Goal: Browse casually: Explore the website without a specific task or goal

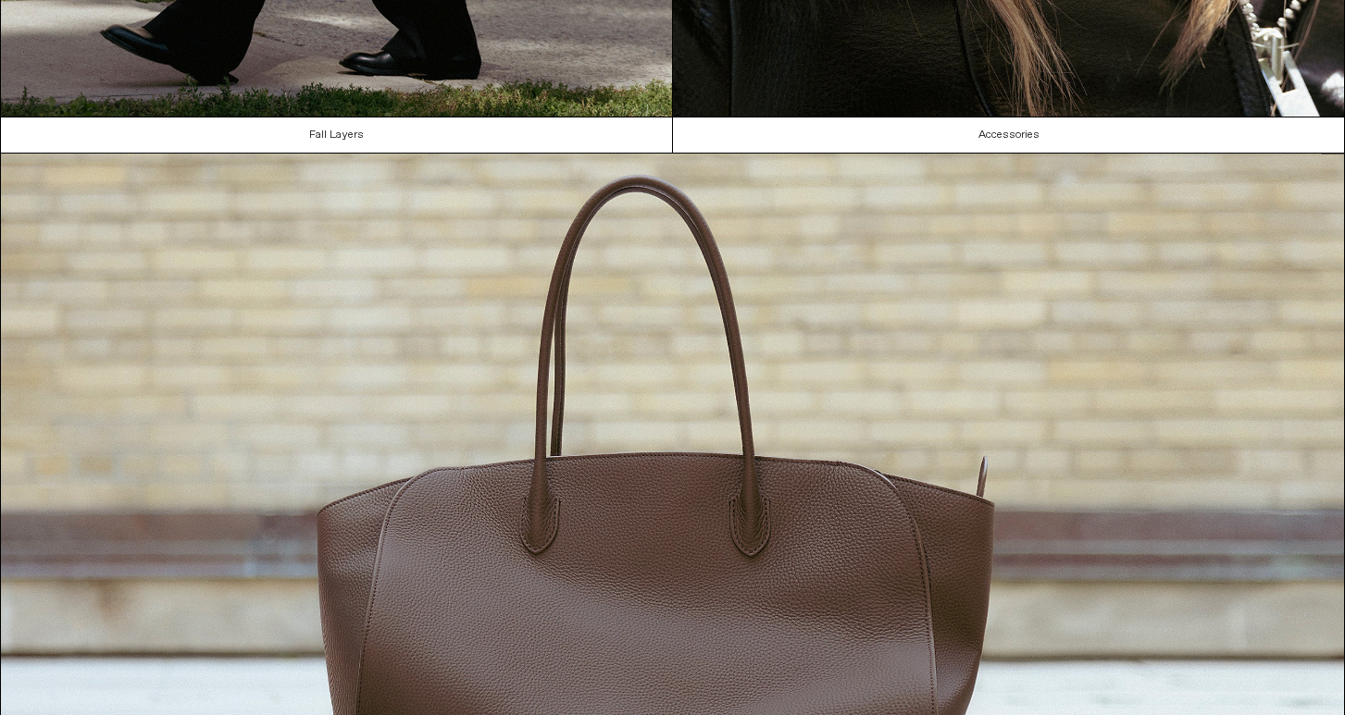
scroll to position [1466, 0]
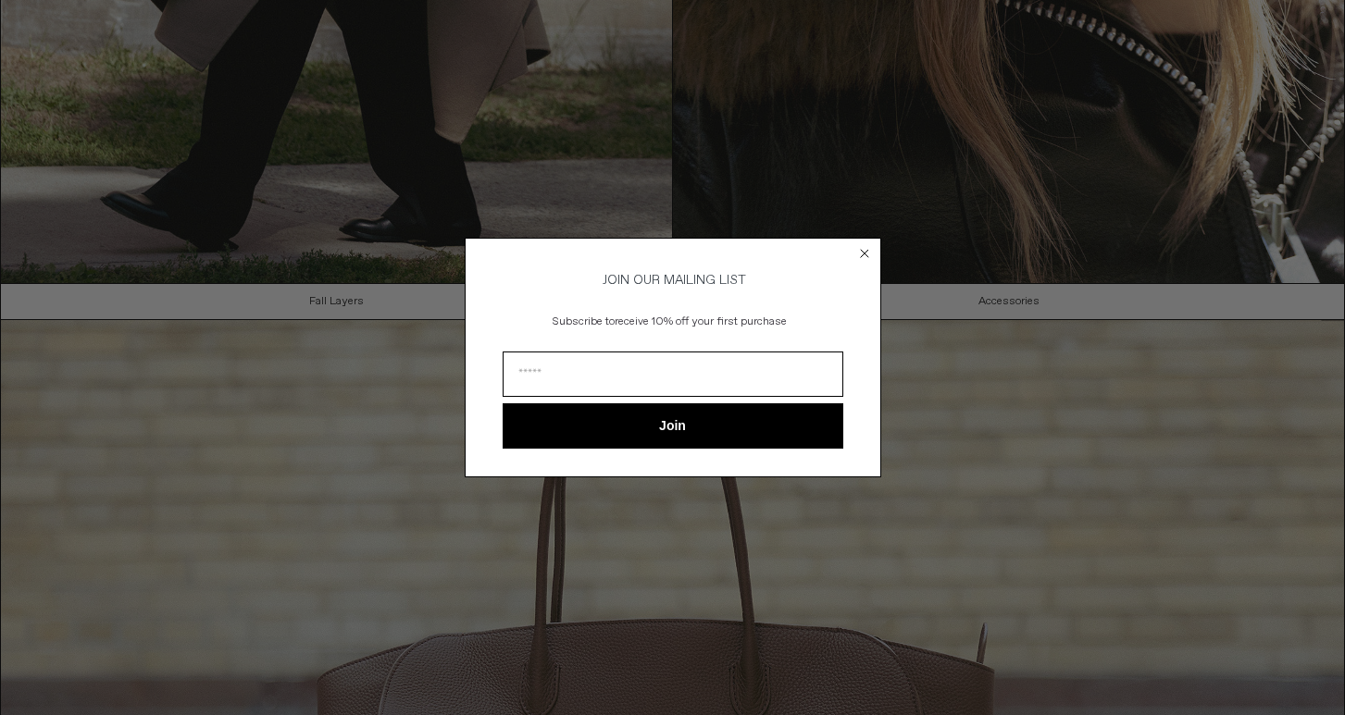
click at [863, 246] on circle "Close dialog" at bounding box center [864, 254] width 18 height 18
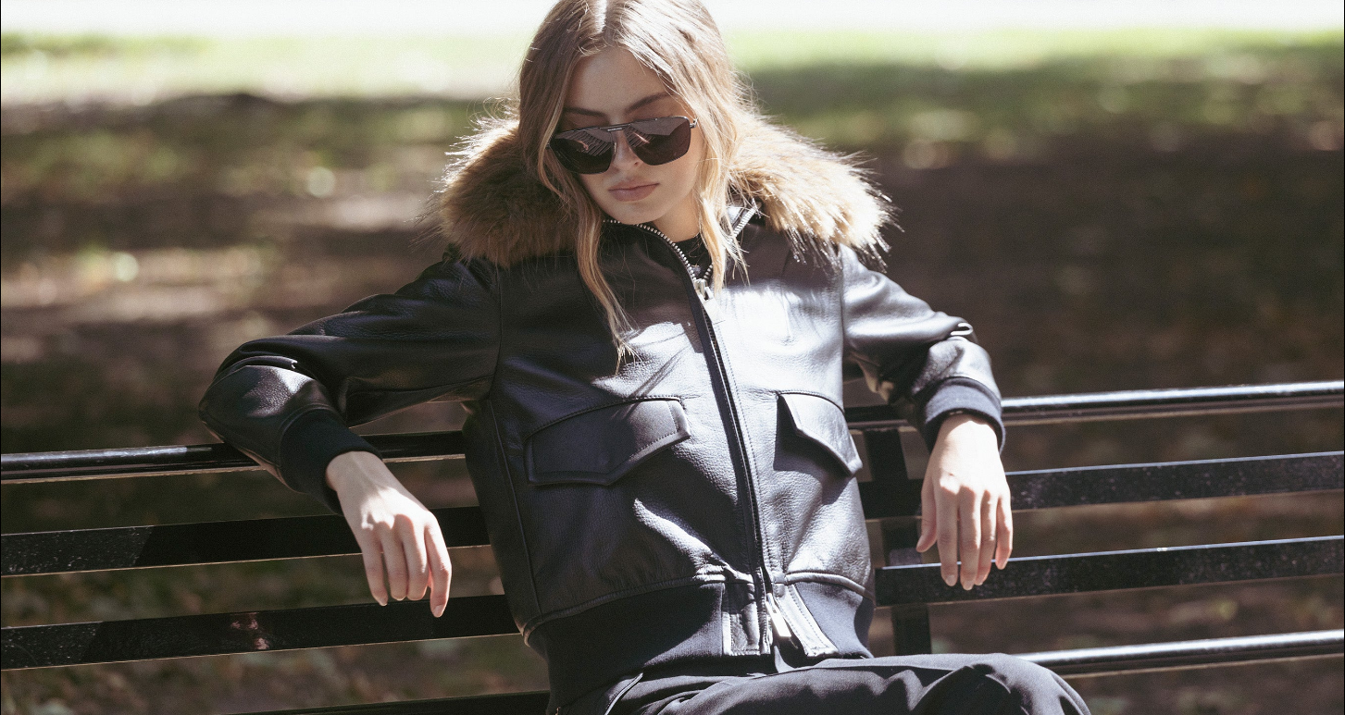
scroll to position [0, 0]
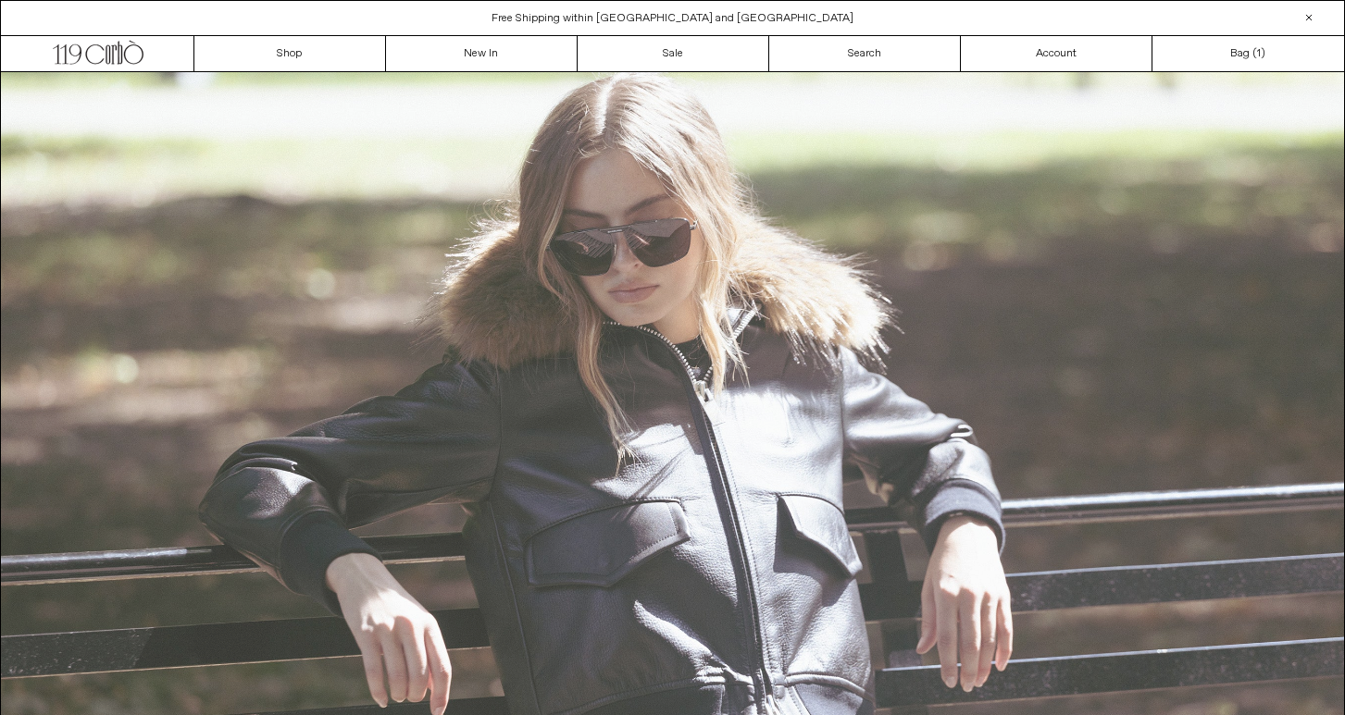
click at [659, 575] on img at bounding box center [672, 469] width 1343 height 795
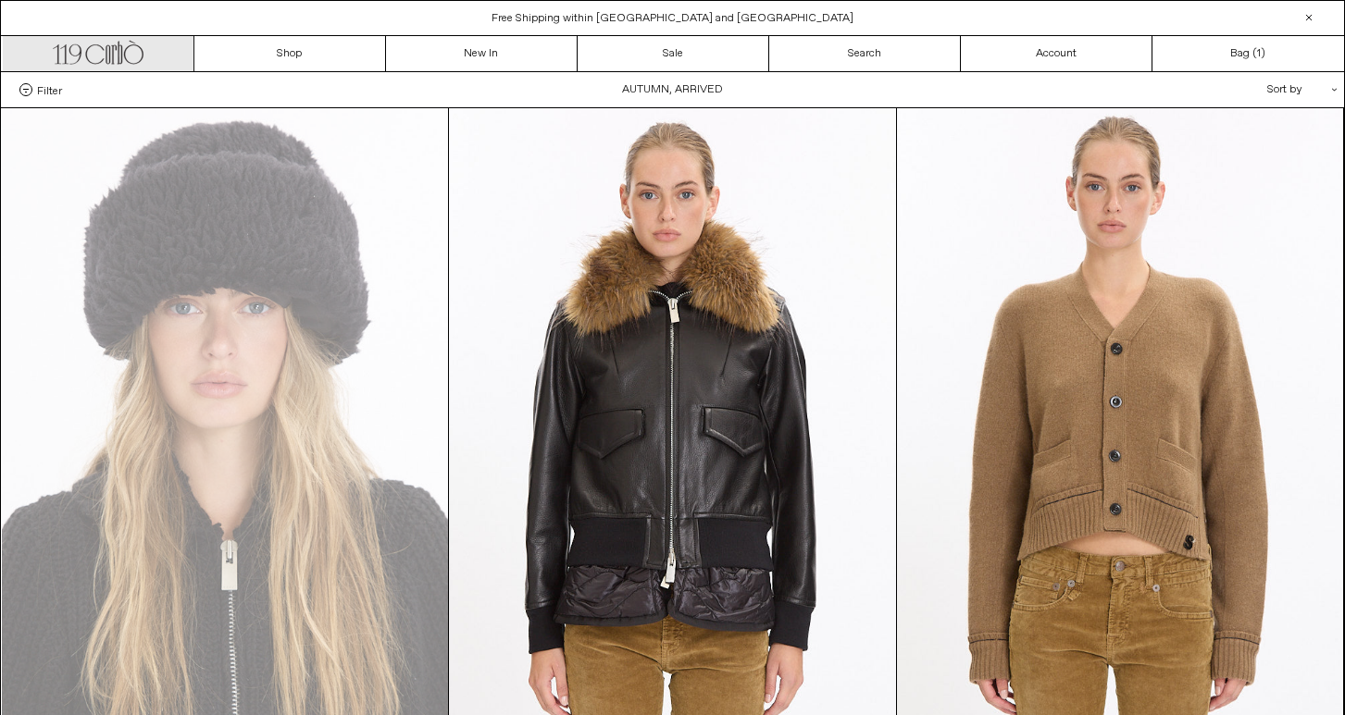
click at [126, 54] on icon ".cls-1, .cls-2 { fill: #231f20; stroke: #231f20; stroke-miterlimit: 10; stroke-…" at bounding box center [98, 50] width 91 height 27
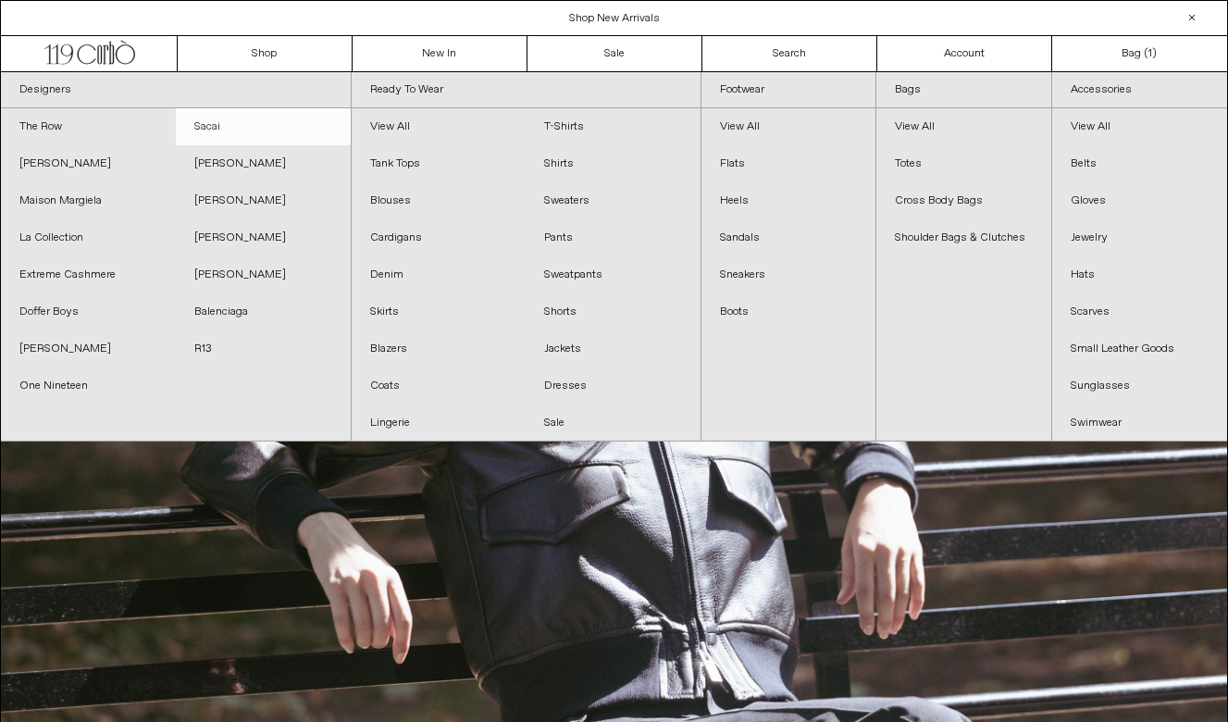
click at [241, 124] on link "Sacai" at bounding box center [263, 126] width 175 height 37
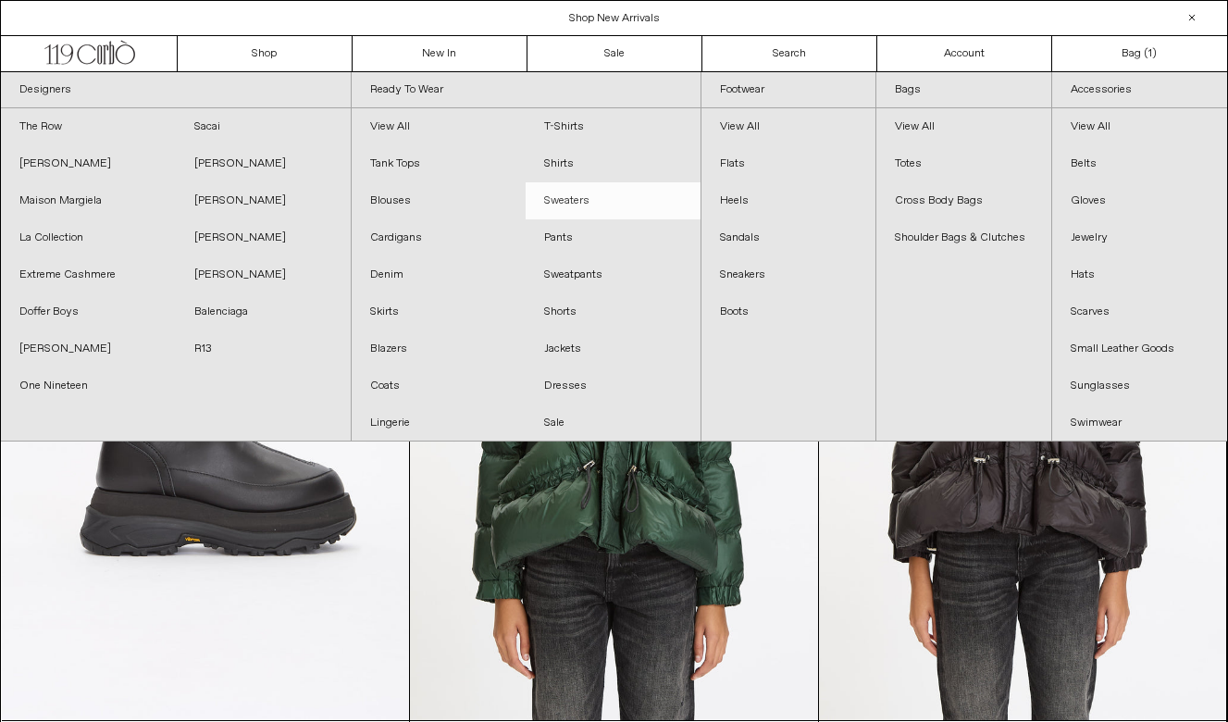
click at [595, 208] on link "Sweaters" at bounding box center [613, 200] width 175 height 37
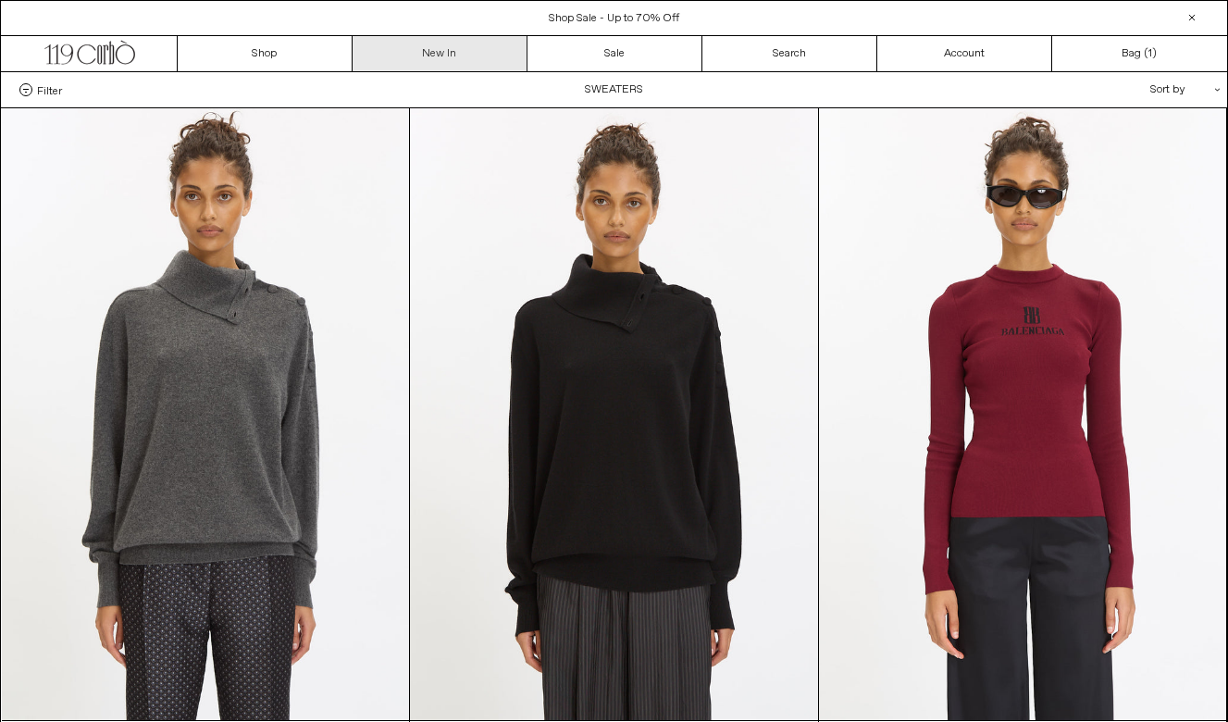
click at [426, 52] on link "New In" at bounding box center [440, 53] width 175 height 35
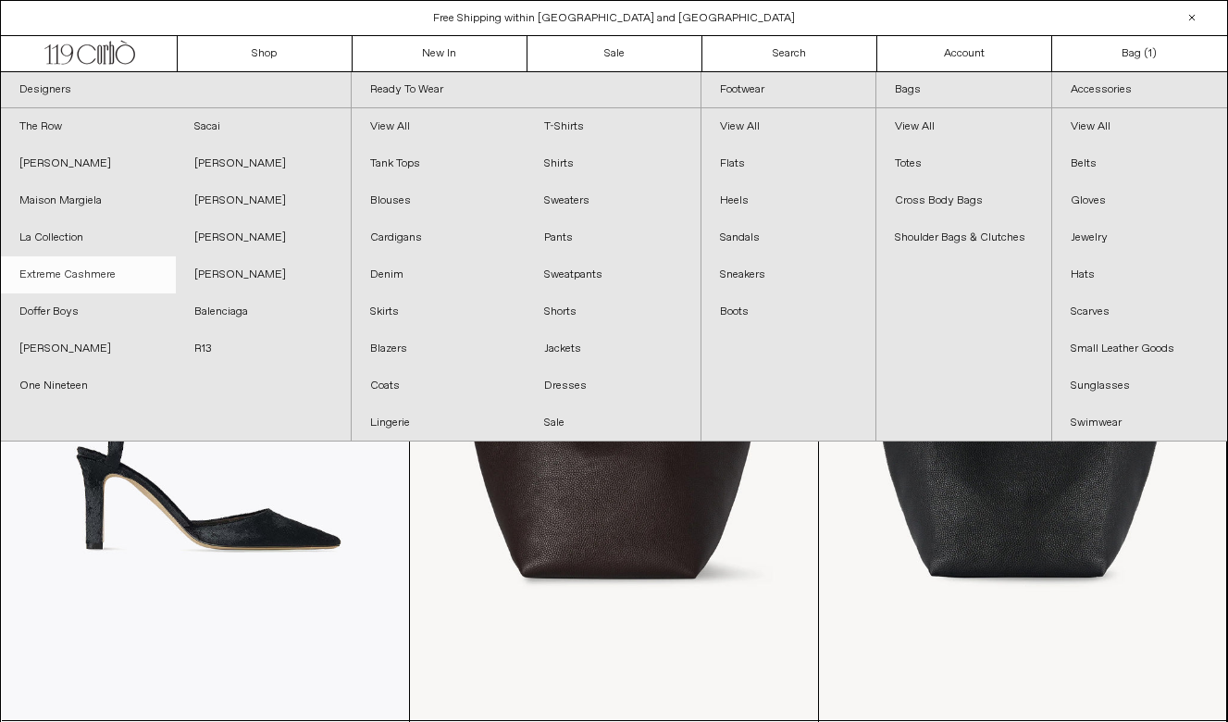
click at [68, 283] on link "Extreme Cashmere" at bounding box center [88, 274] width 175 height 37
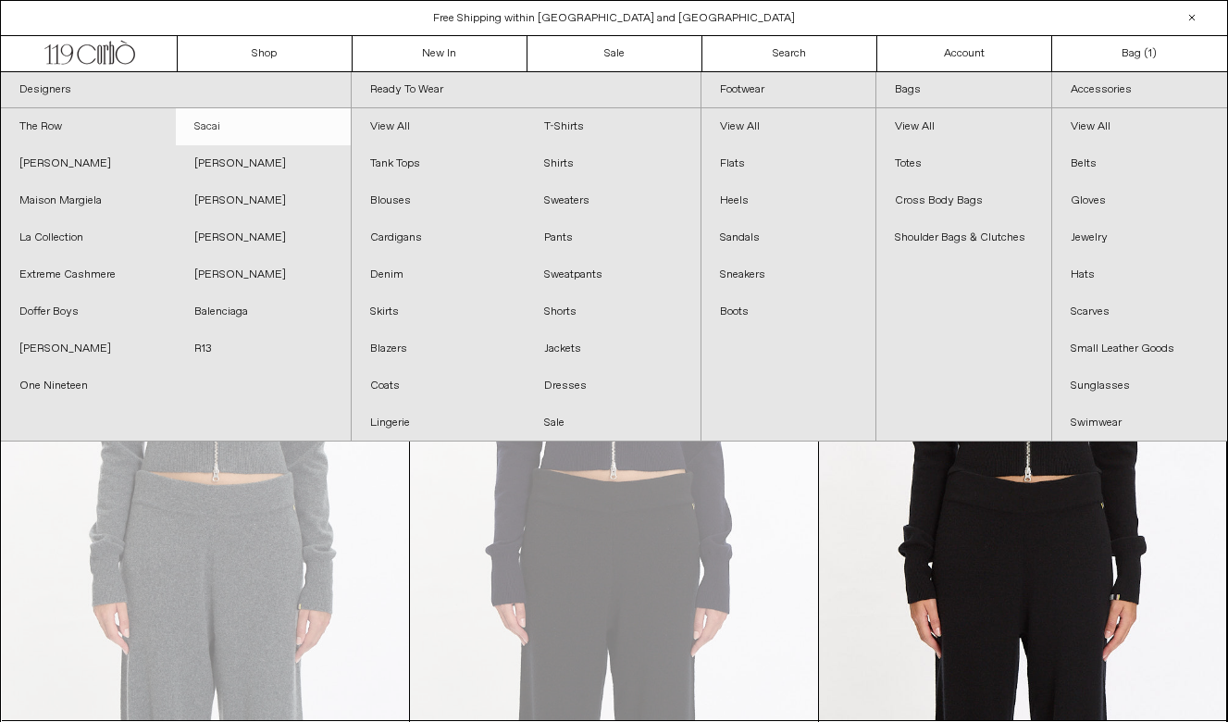
click at [236, 119] on link "Sacai" at bounding box center [263, 126] width 175 height 37
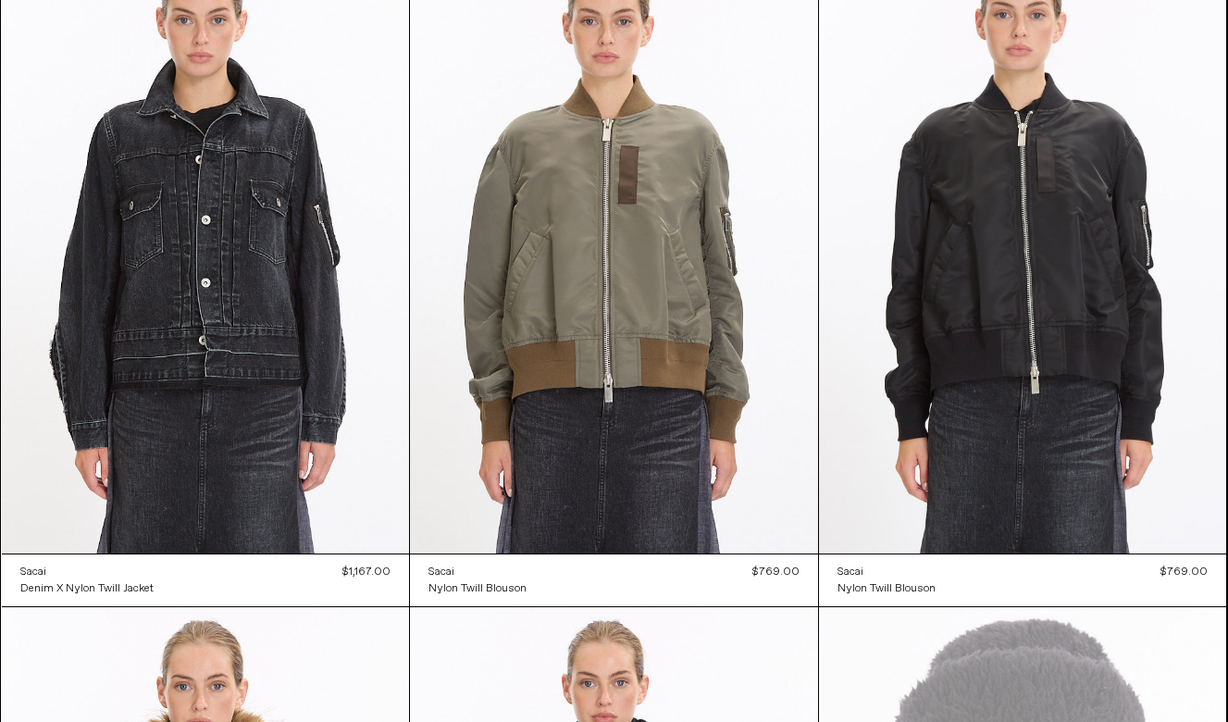
scroll to position [5508, 0]
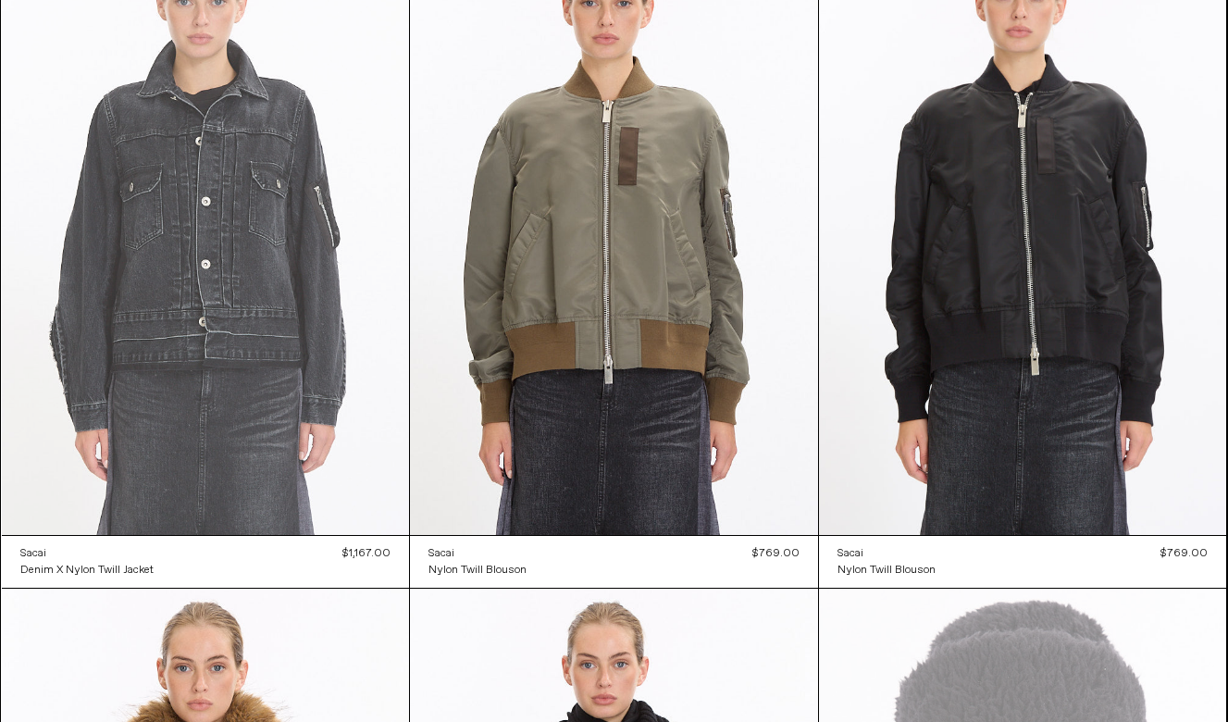
click at [144, 288] on at bounding box center [206, 229] width 408 height 612
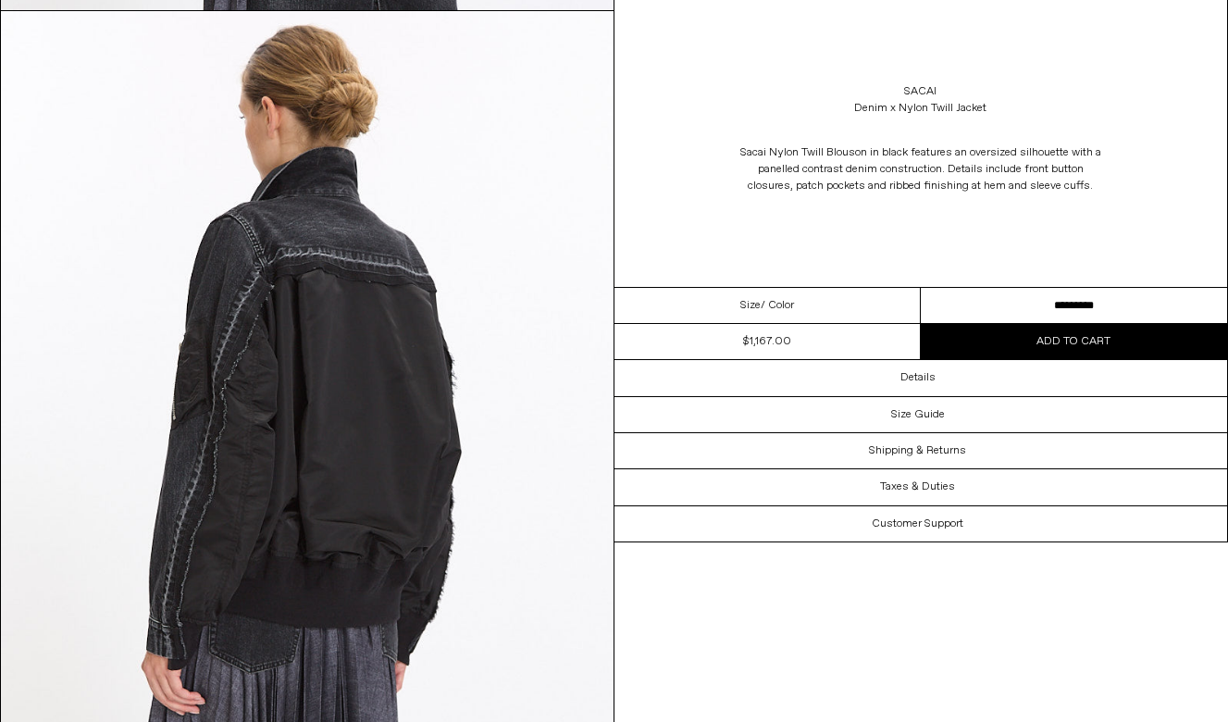
scroll to position [2687, 0]
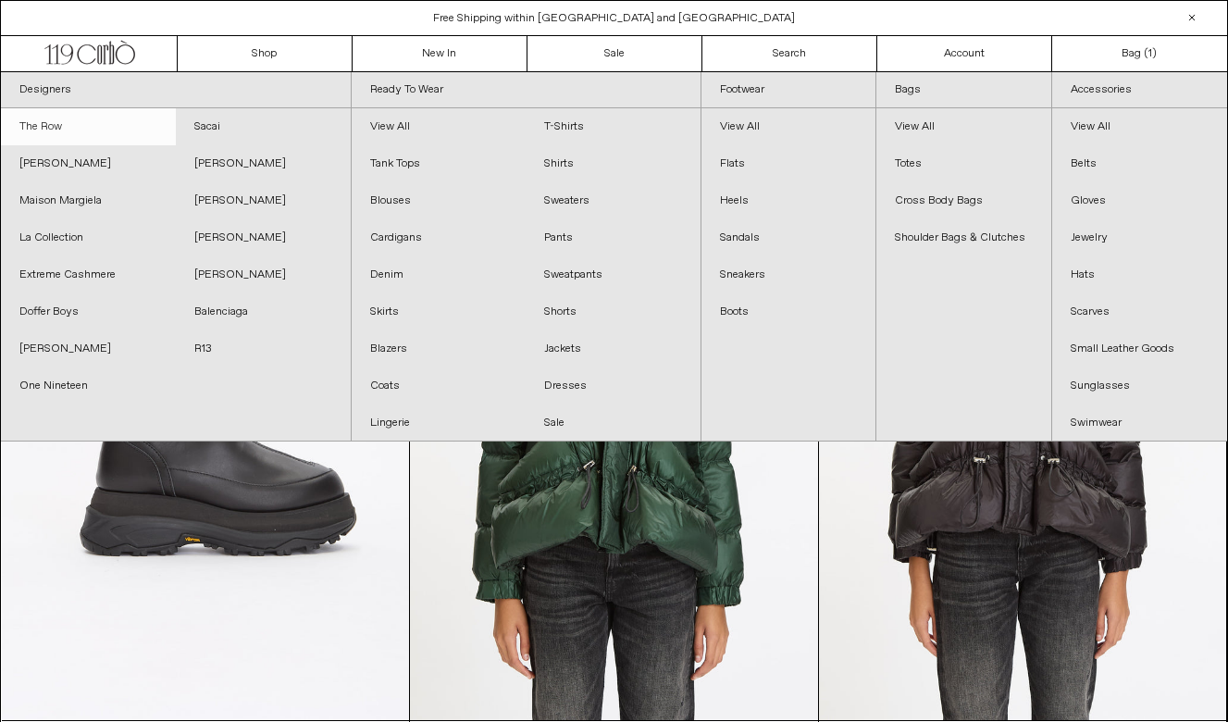
click at [48, 126] on link "The Row" at bounding box center [88, 126] width 175 height 37
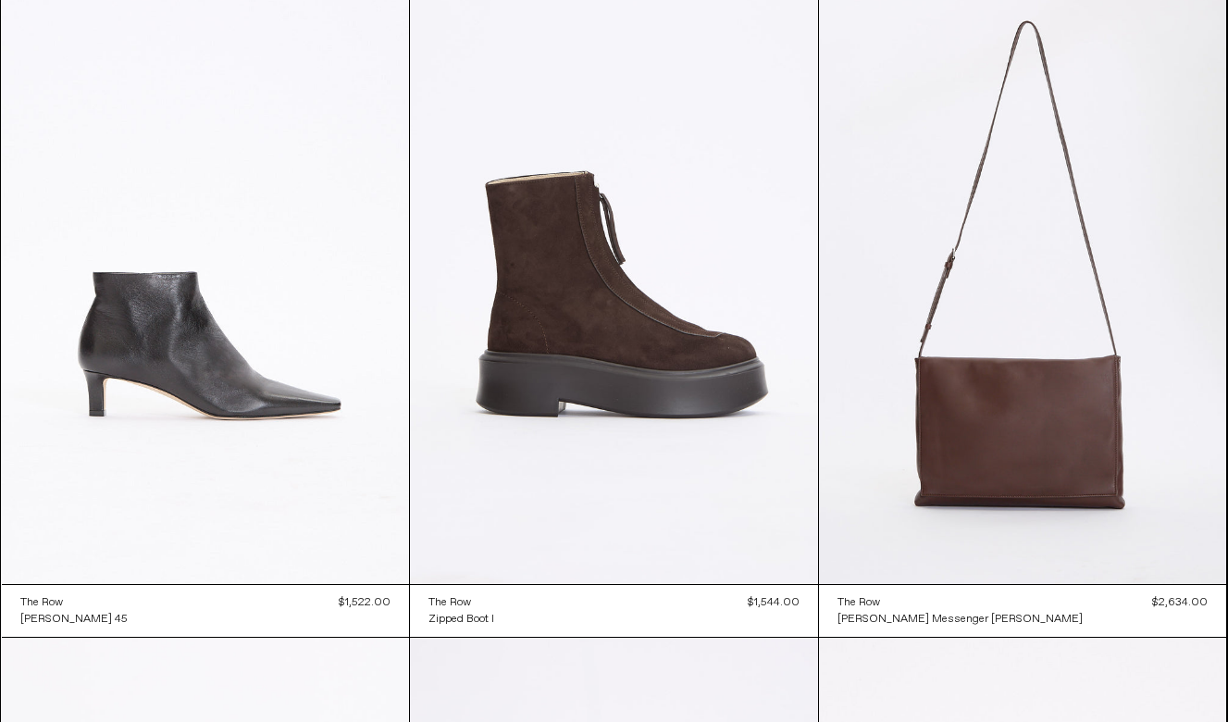
scroll to position [2800, 0]
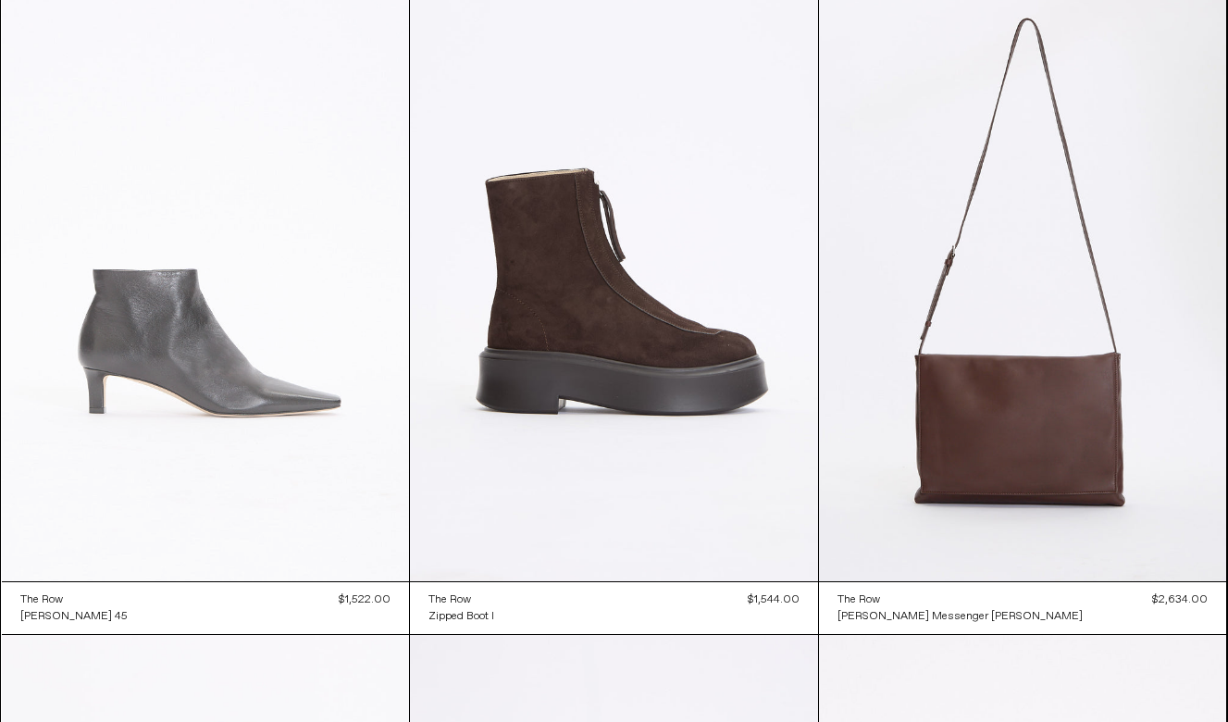
click at [366, 134] on at bounding box center [206, 275] width 408 height 612
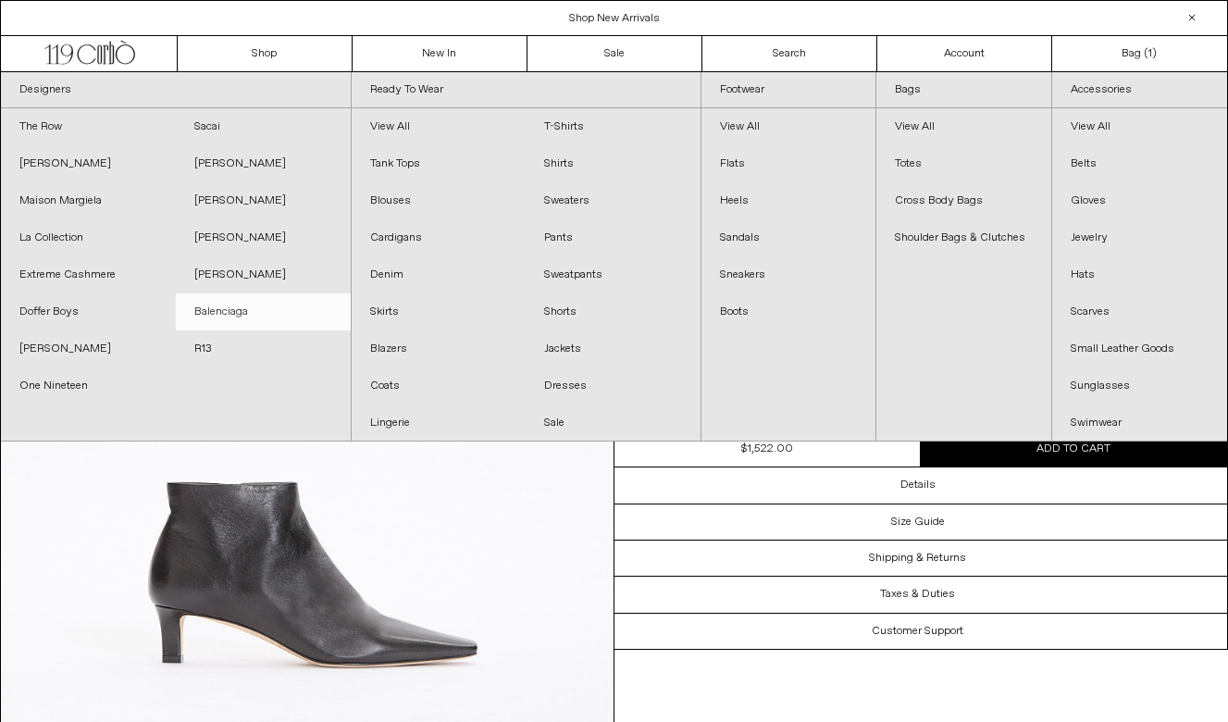
click at [245, 312] on link "Balenciaga" at bounding box center [263, 311] width 175 height 37
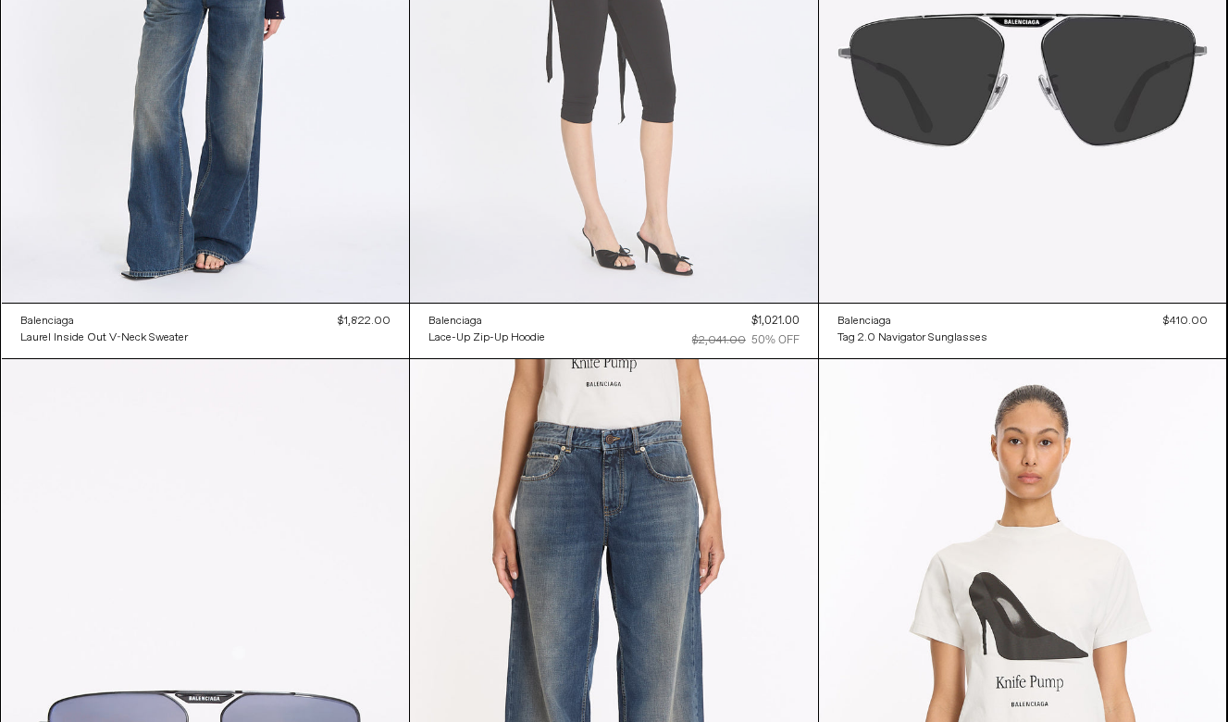
scroll to position [3719, 0]
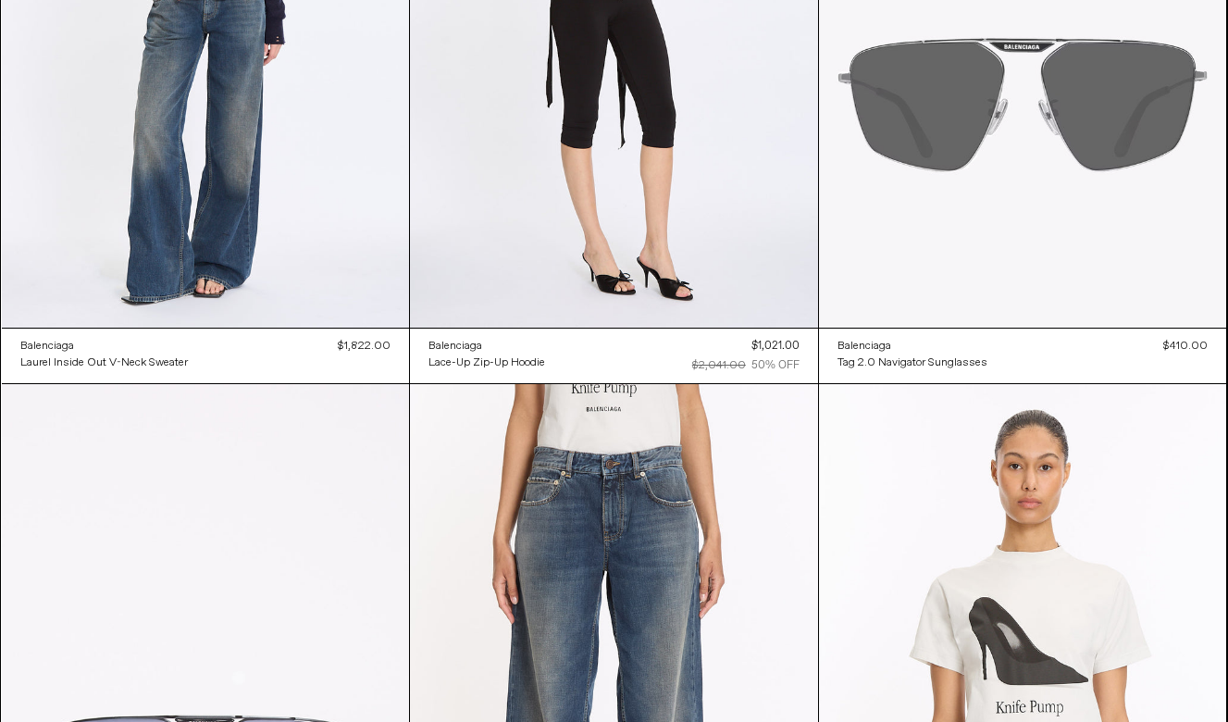
click at [1140, 66] on at bounding box center [1023, 22] width 408 height 612
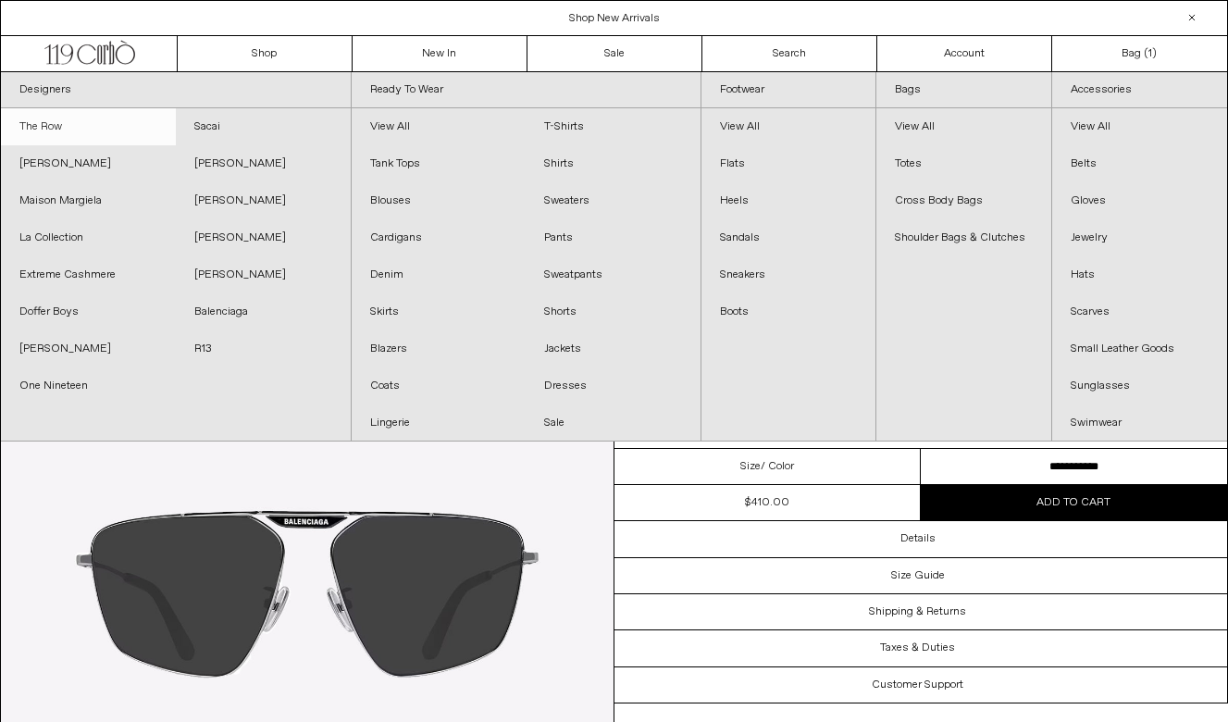
click at [66, 121] on link "The Row" at bounding box center [88, 126] width 175 height 37
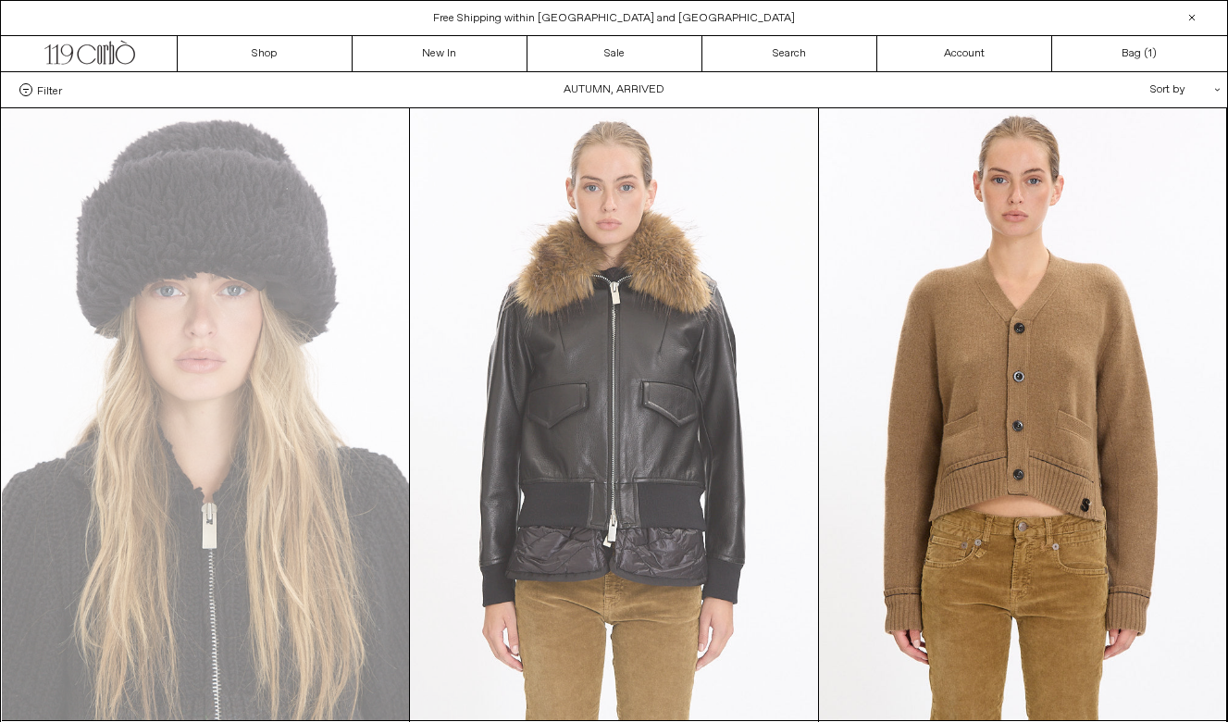
click at [560, 493] on at bounding box center [614, 414] width 408 height 612
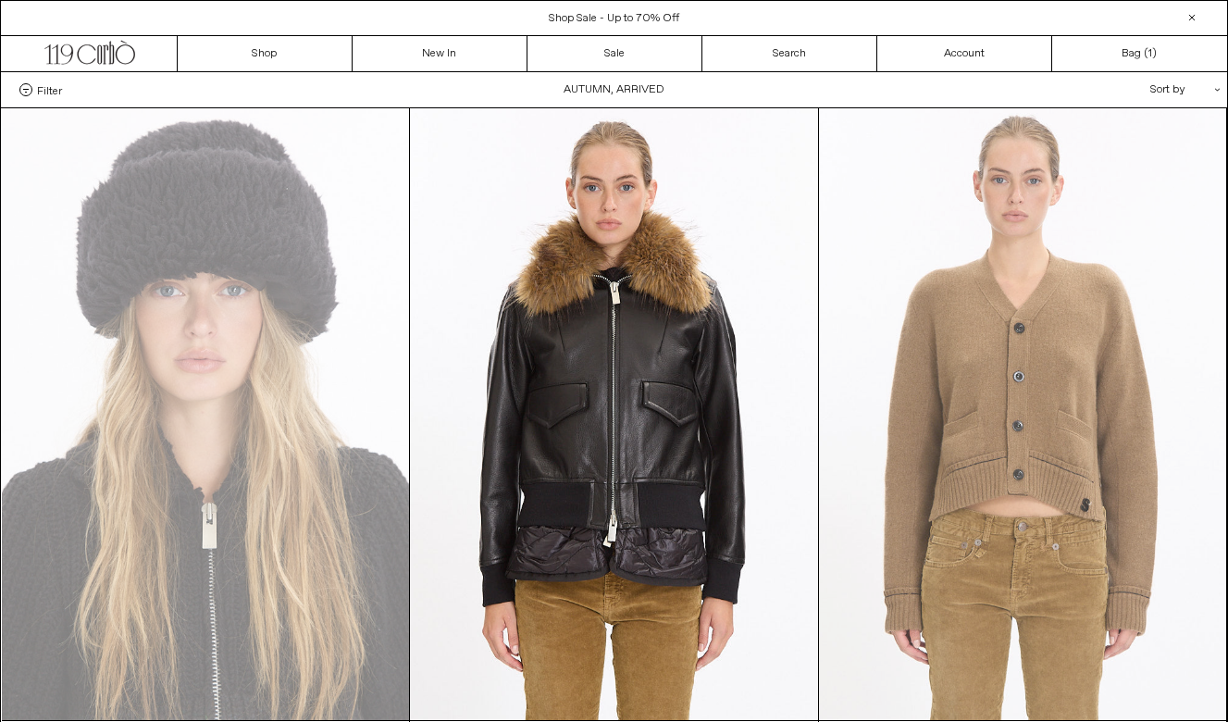
click at [1003, 401] on at bounding box center [1023, 414] width 408 height 612
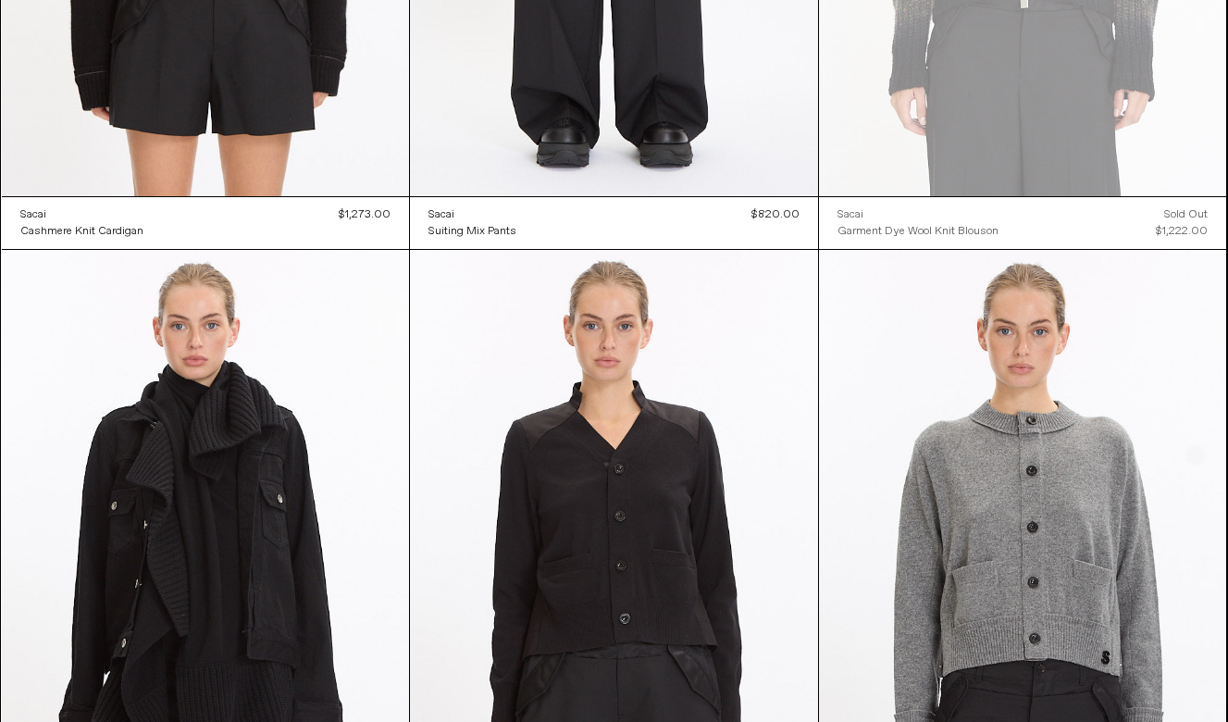
scroll to position [1396, 0]
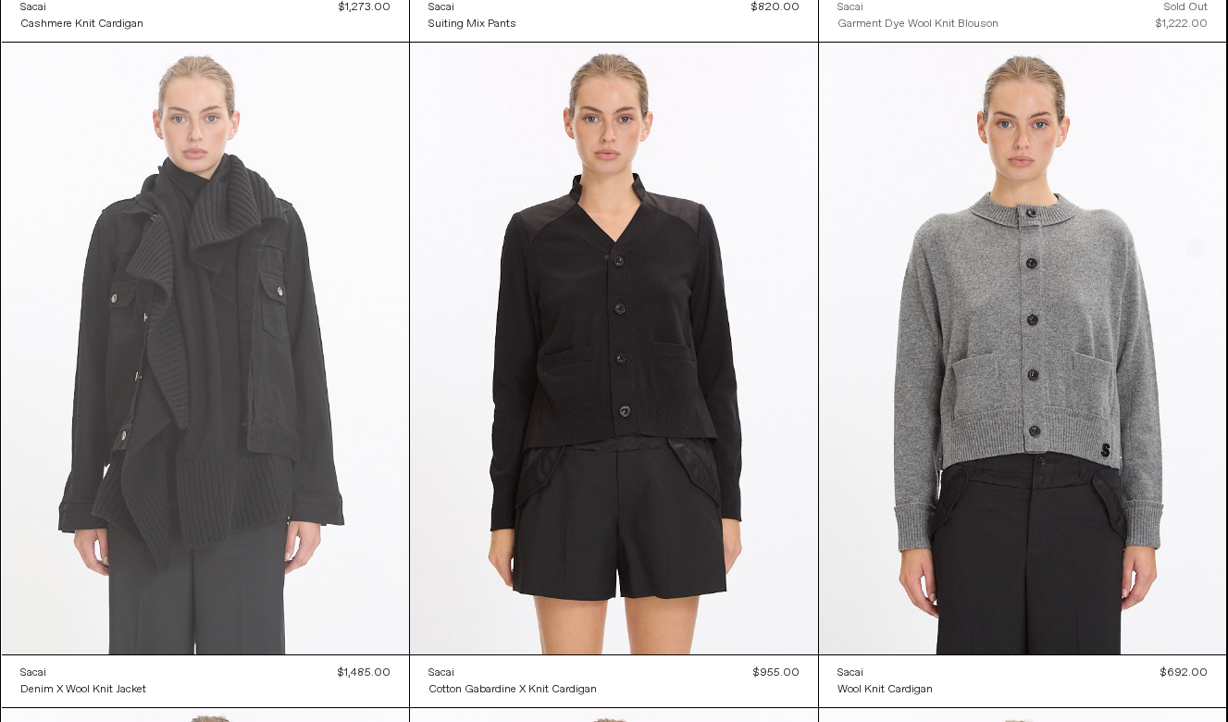
click at [303, 345] on at bounding box center [206, 349] width 408 height 612
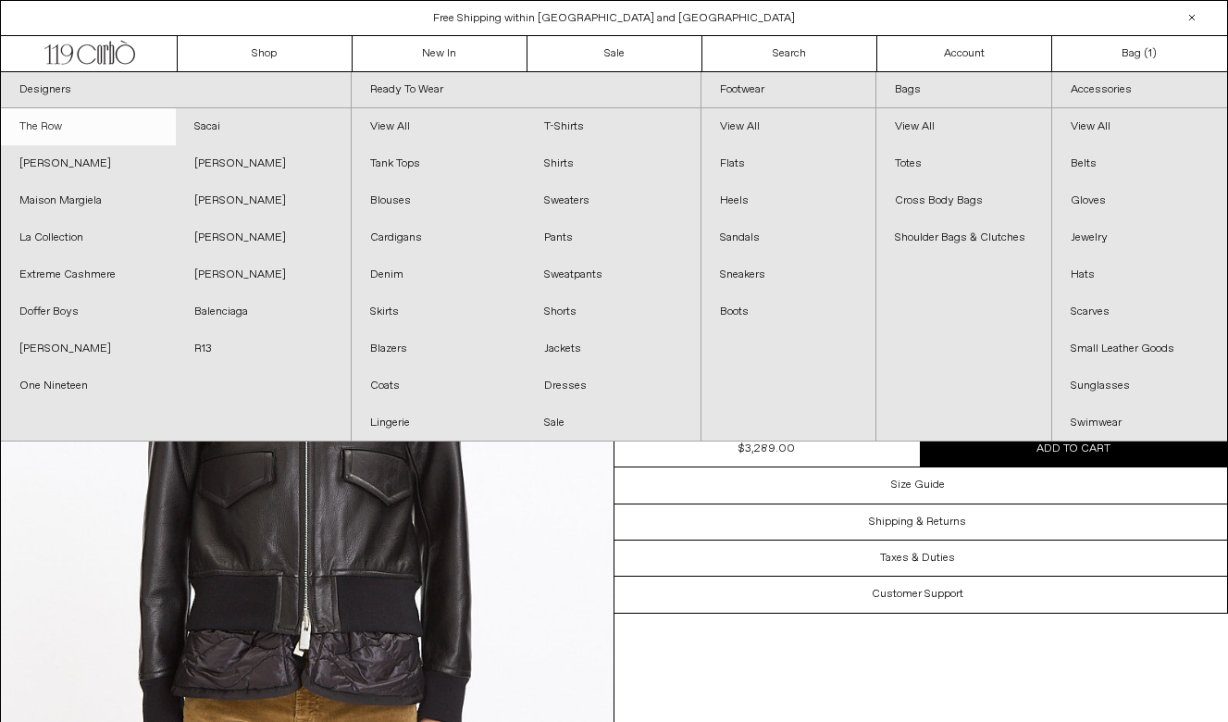
click at [66, 127] on link "The Row" at bounding box center [88, 126] width 175 height 37
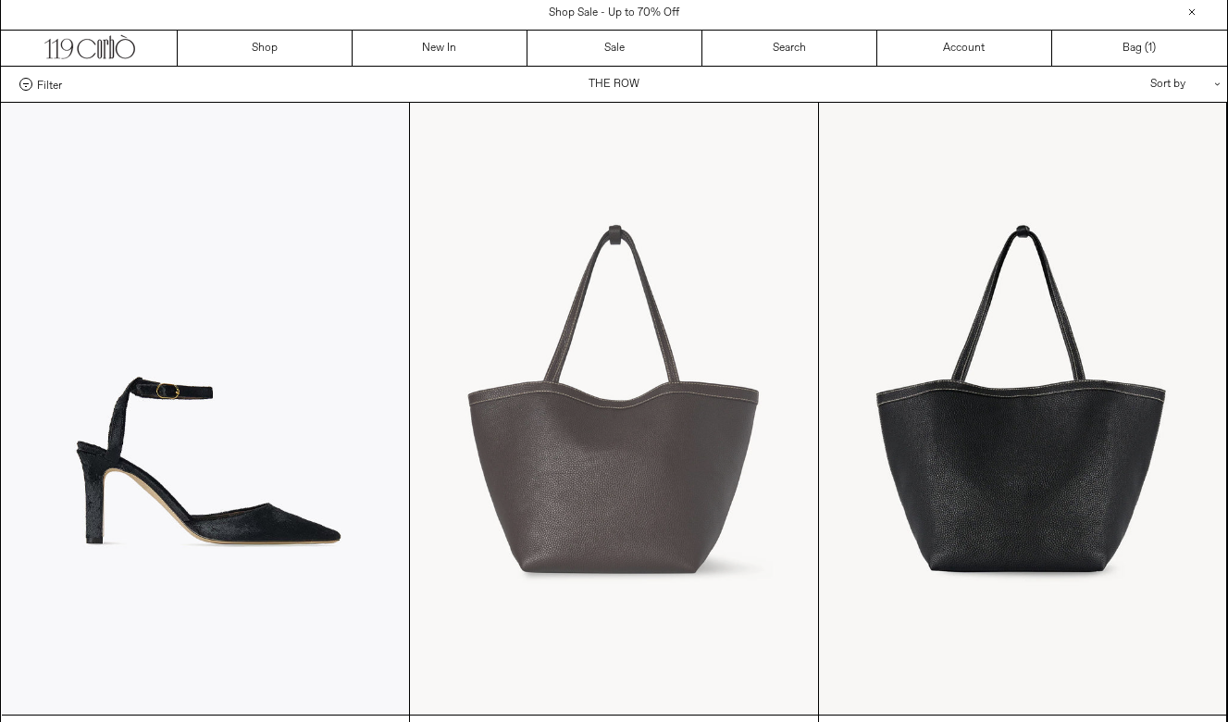
scroll to position [6, 0]
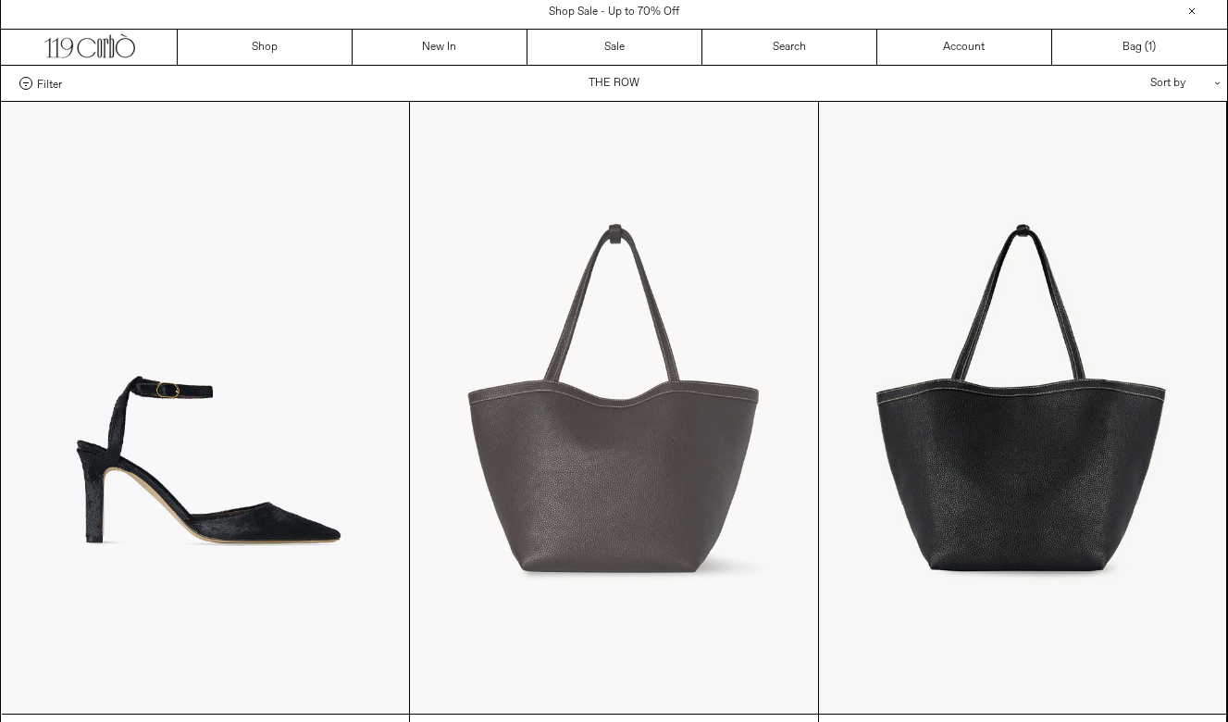
click at [601, 392] on at bounding box center [614, 408] width 408 height 612
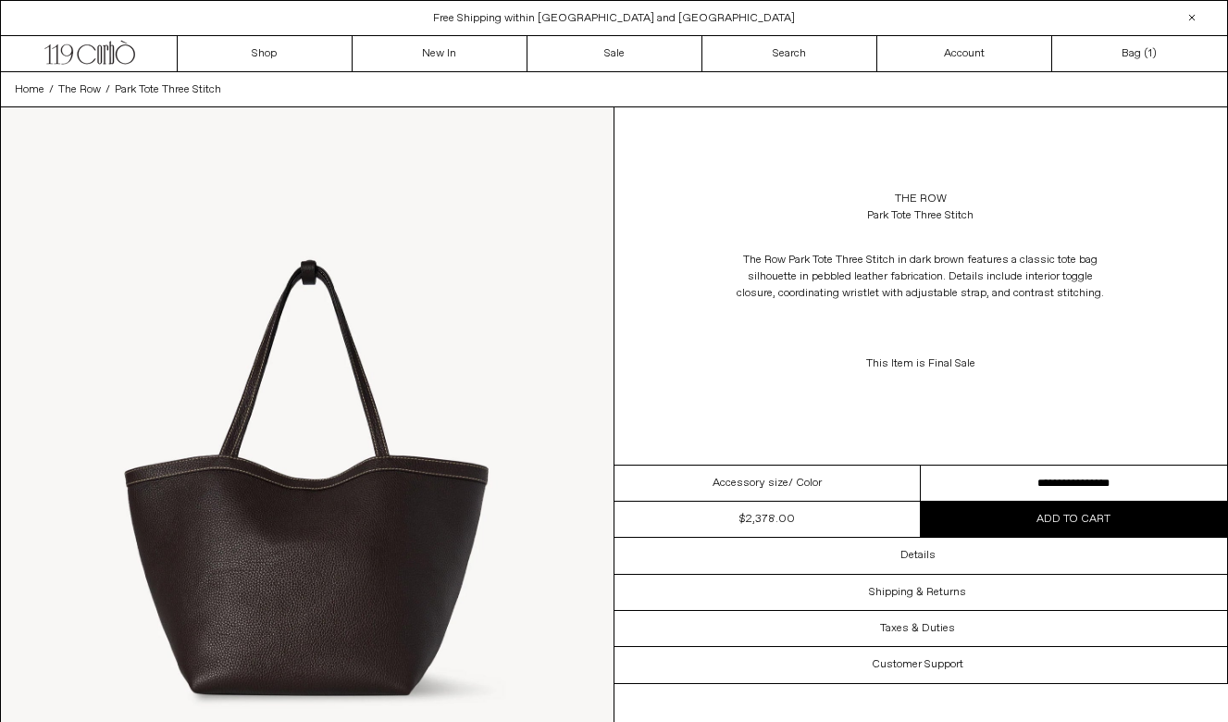
click at [679, 271] on div "The Row Park Tote Three Stitch in dark brown features a classic tote bag silhou…" at bounding box center [921, 311] width 614 height 157
click at [933, 197] on link "The Row" at bounding box center [921, 199] width 52 height 17
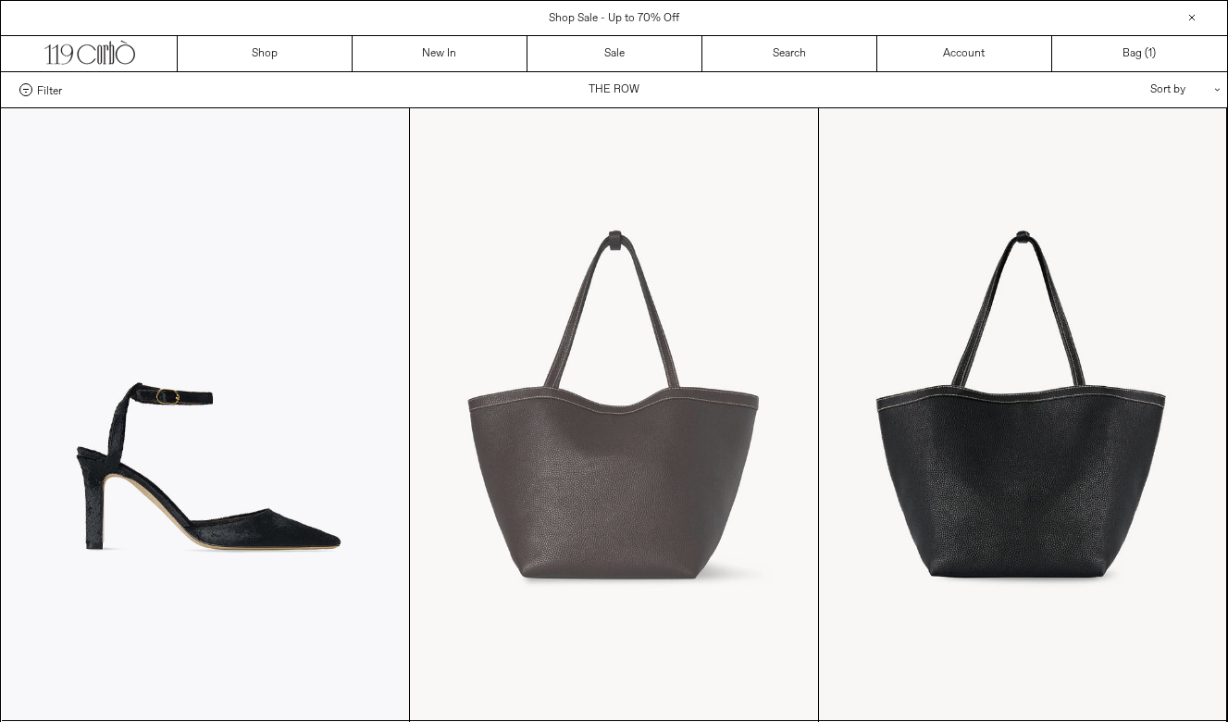
click at [684, 398] on at bounding box center [614, 414] width 408 height 612
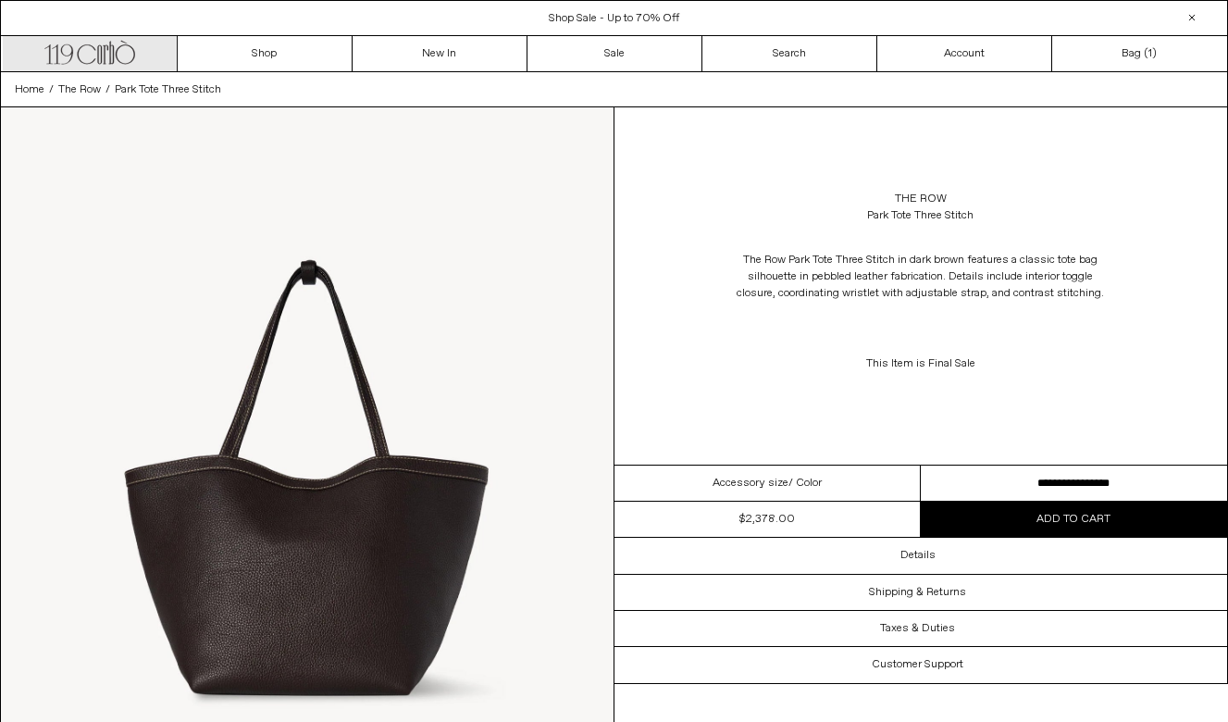
click at [110, 51] on icon at bounding box center [110, 53] width 5 height 23
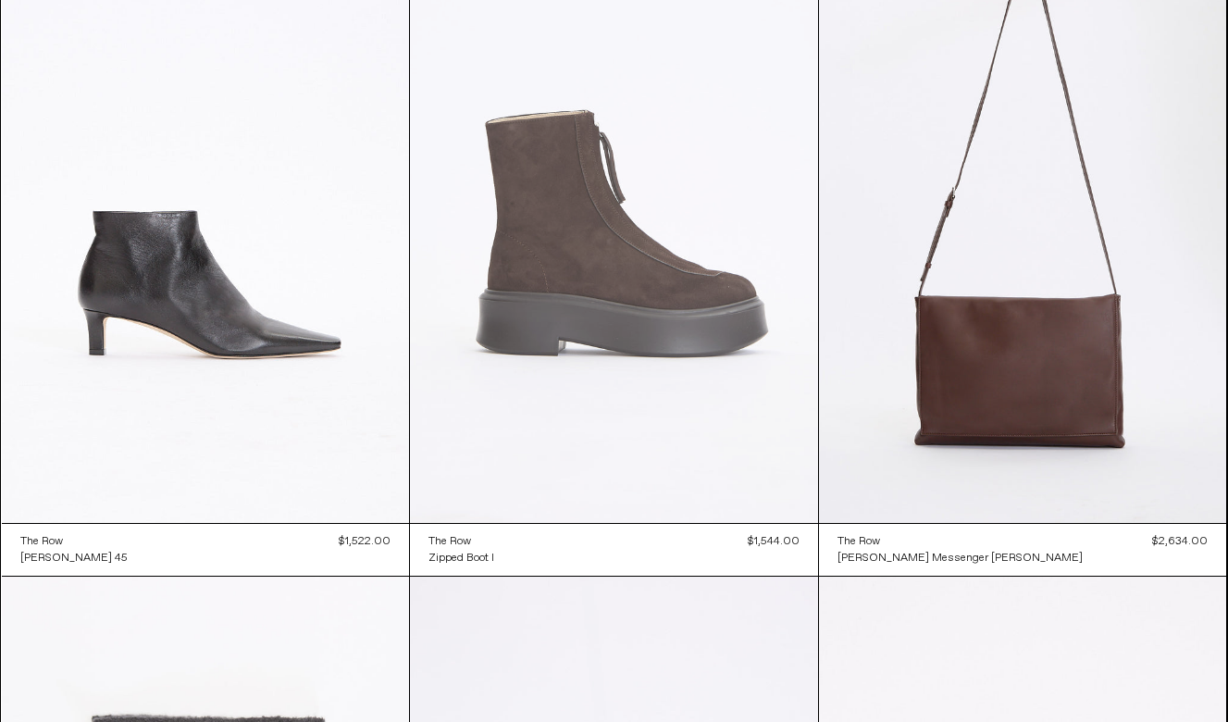
scroll to position [2909, 0]
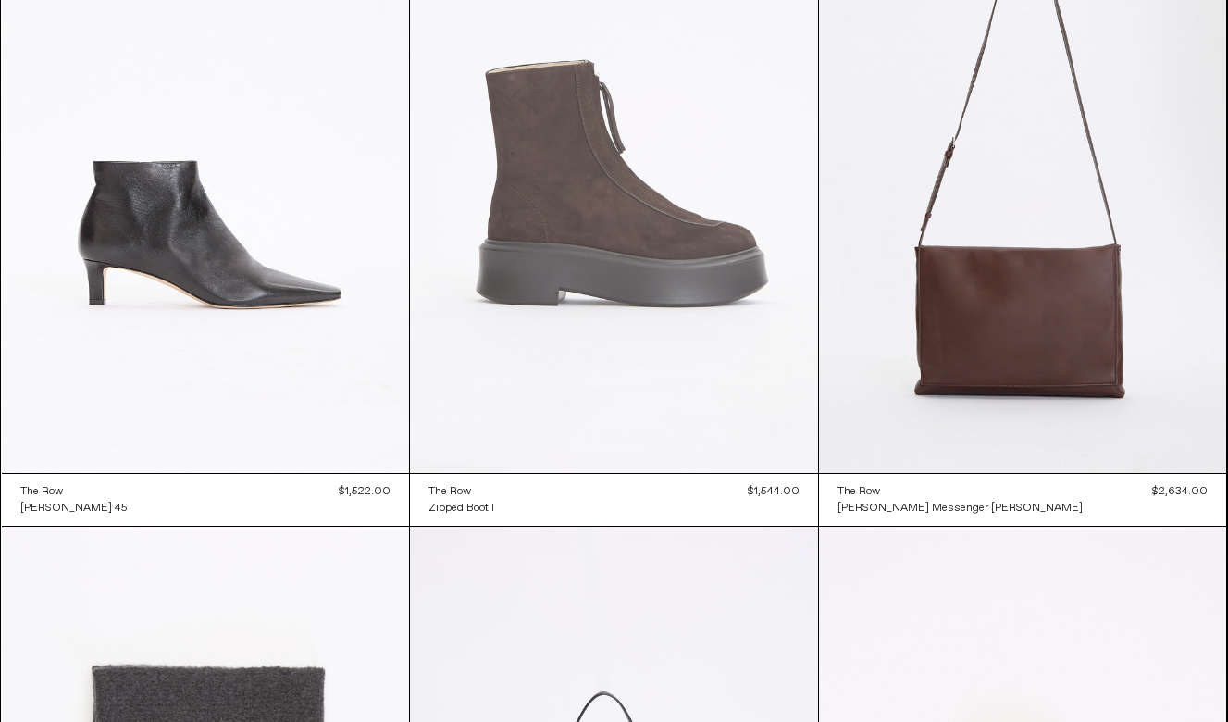
click at [599, 216] on at bounding box center [614, 167] width 408 height 612
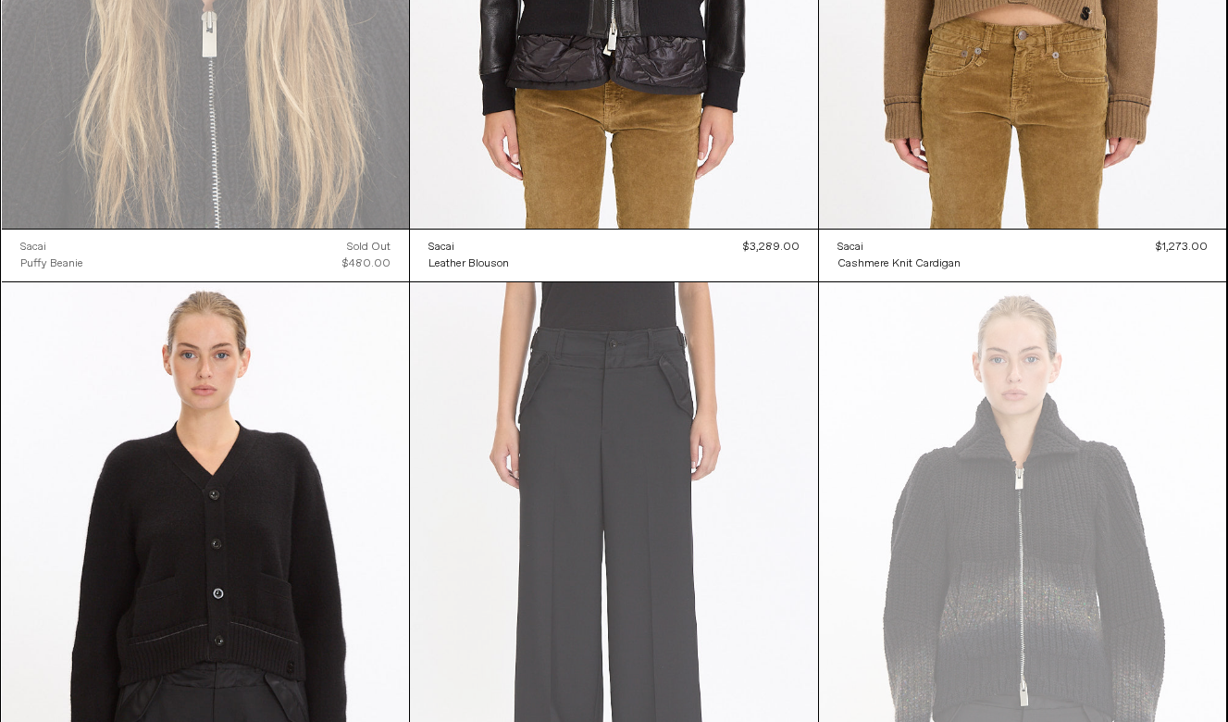
scroll to position [473, 0]
